Goal: Information Seeking & Learning: Check status

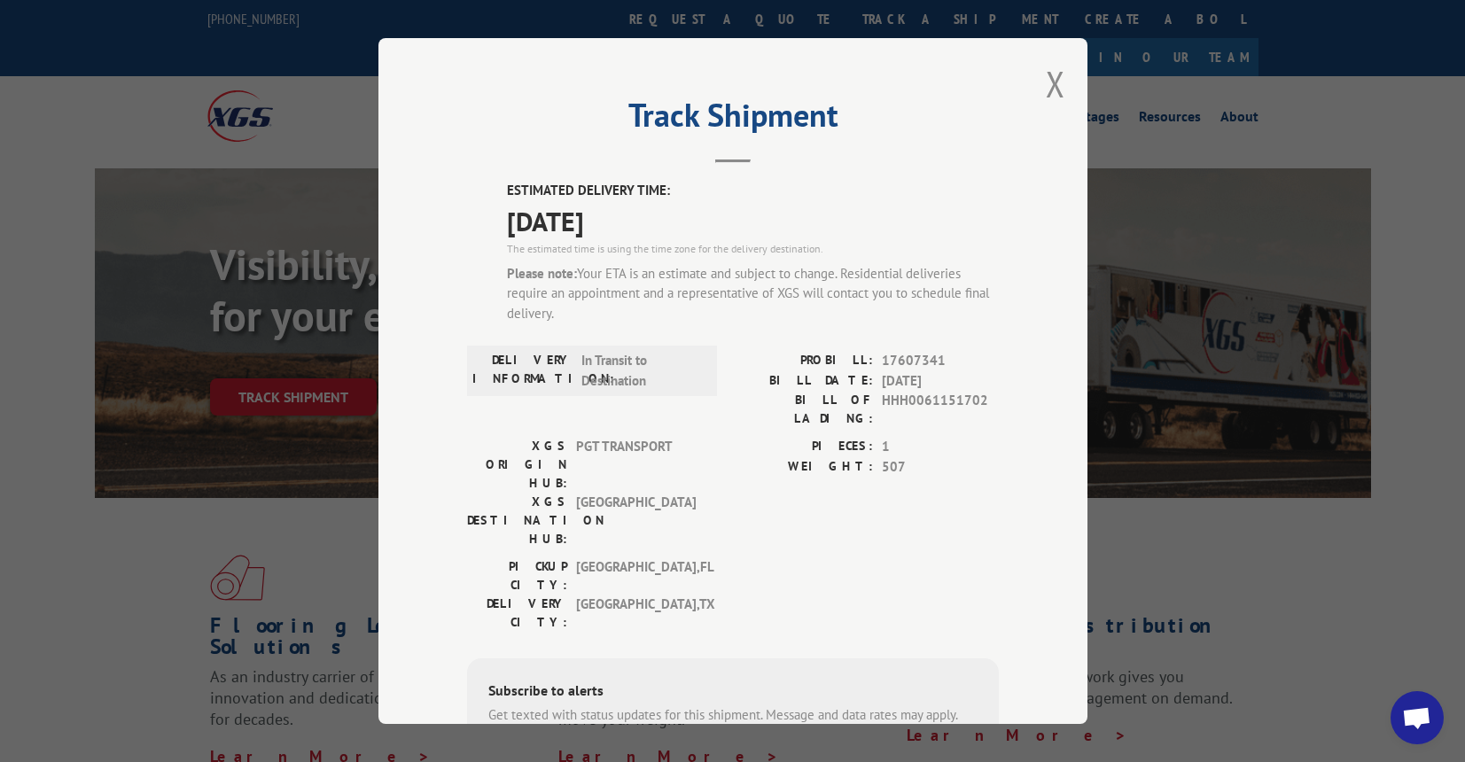
scroll to position [629, 0]
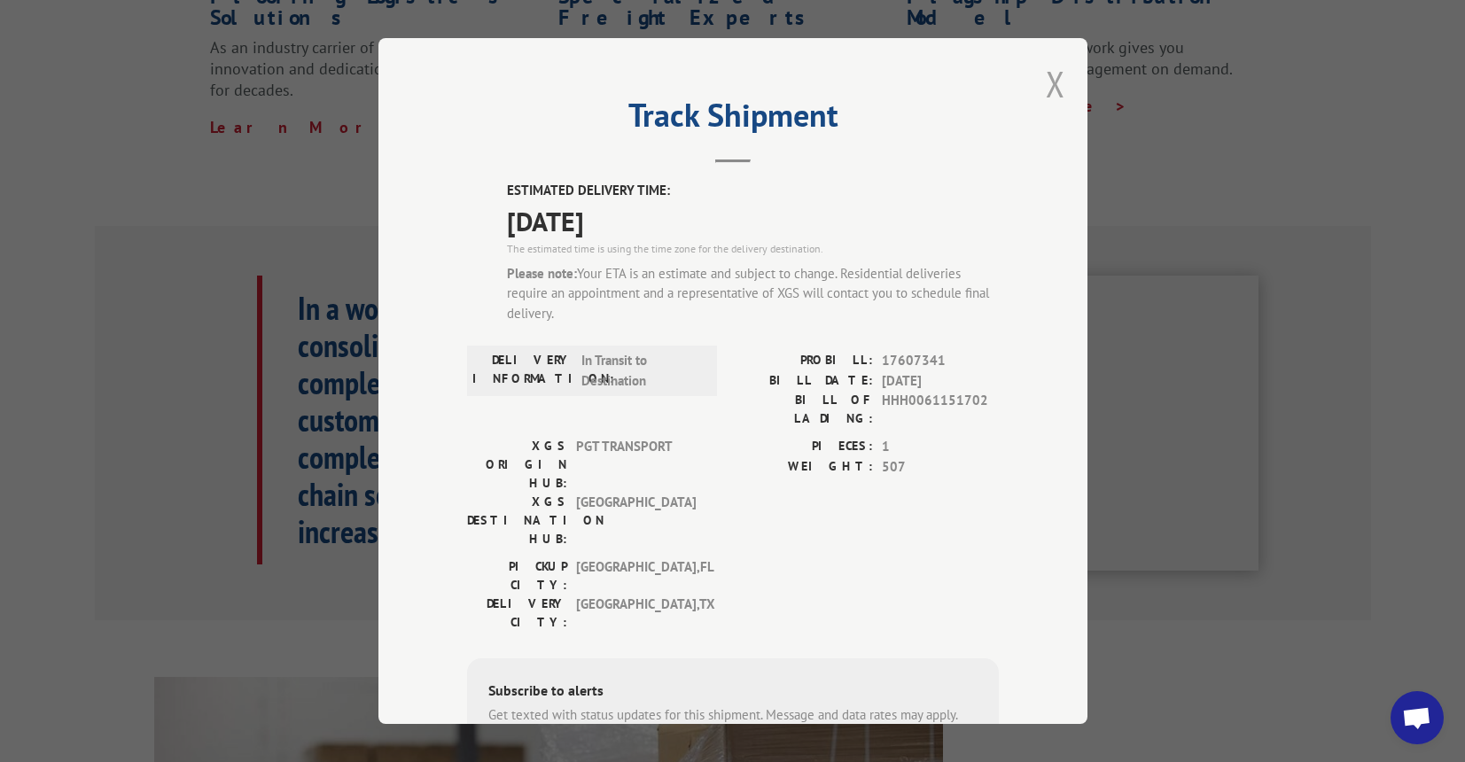
click at [1055, 85] on button "Close modal" at bounding box center [1055, 83] width 19 height 47
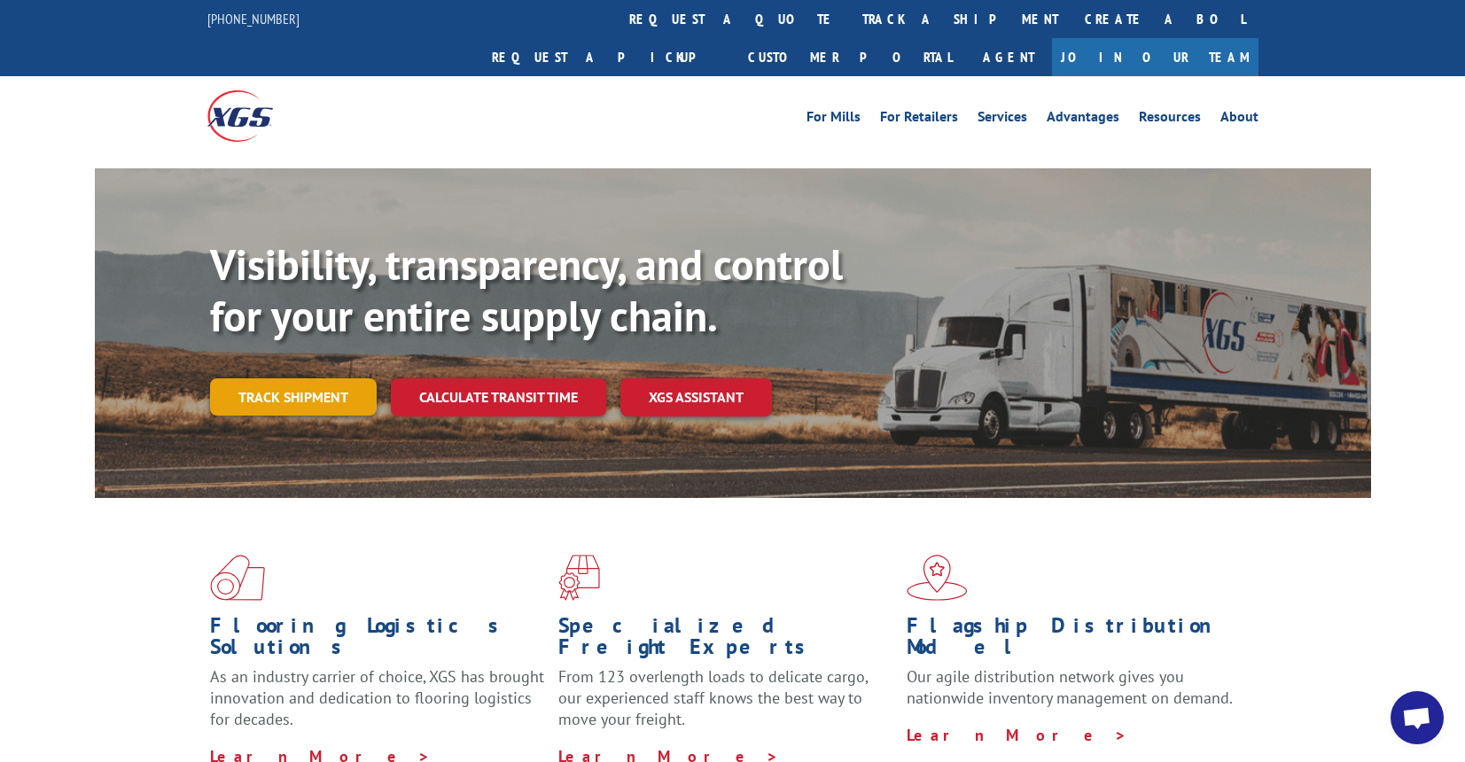
click at [264, 378] on link "Track shipment" at bounding box center [293, 396] width 167 height 37
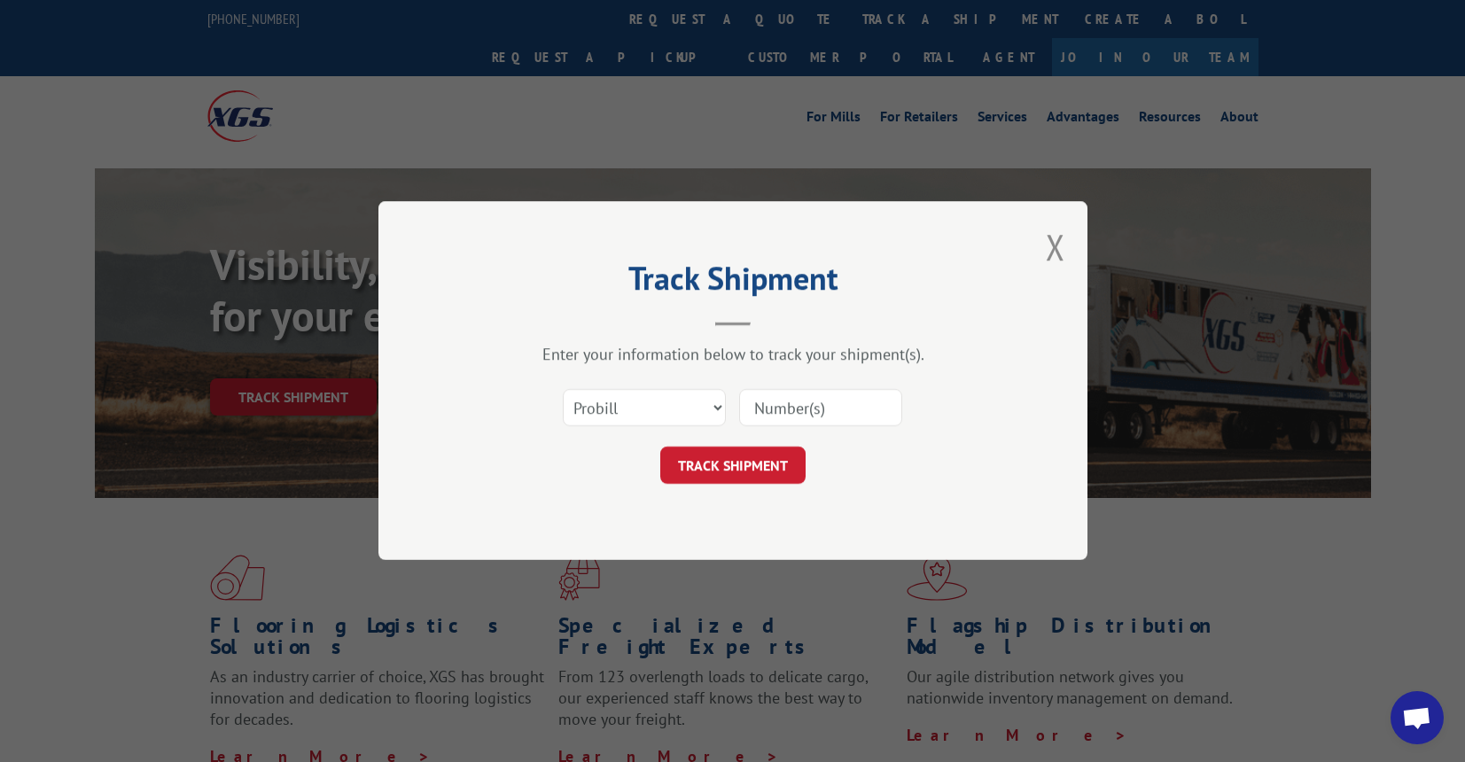
click at [833, 409] on input at bounding box center [820, 408] width 163 height 37
type input "17607341"
click at [759, 457] on button "TRACK SHIPMENT" at bounding box center [732, 466] width 145 height 37
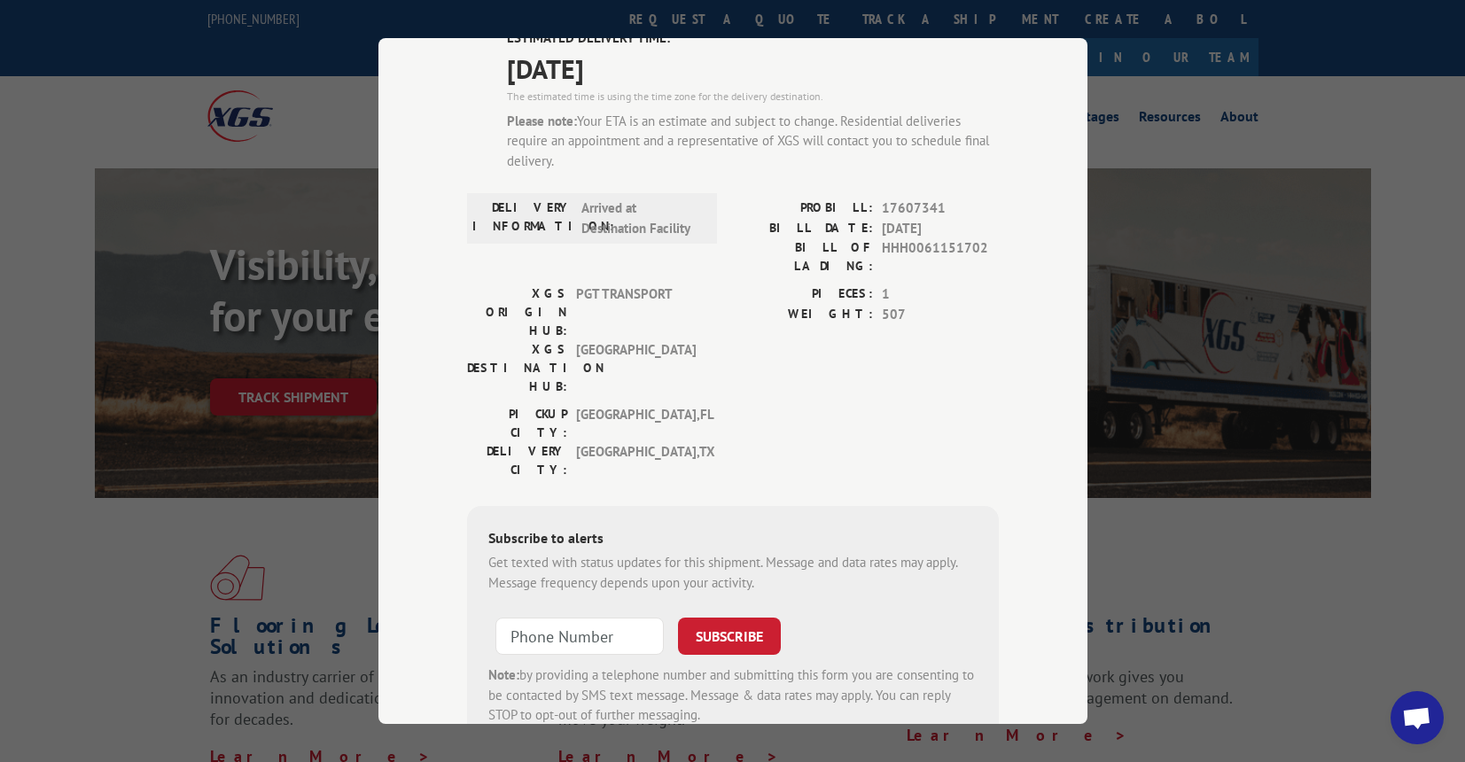
scroll to position [154, 0]
